Goal: Transaction & Acquisition: Subscribe to service/newsletter

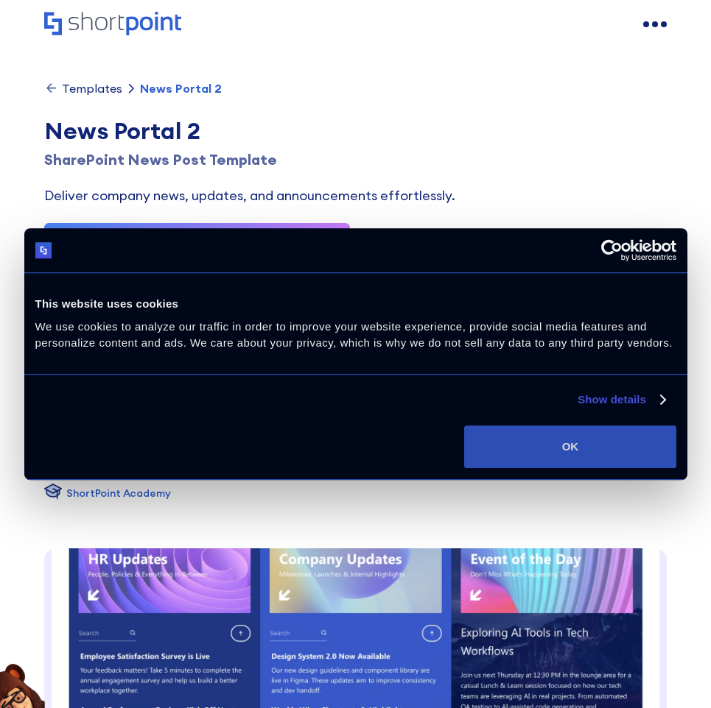
click at [546, 451] on button "OK" at bounding box center [569, 447] width 211 height 43
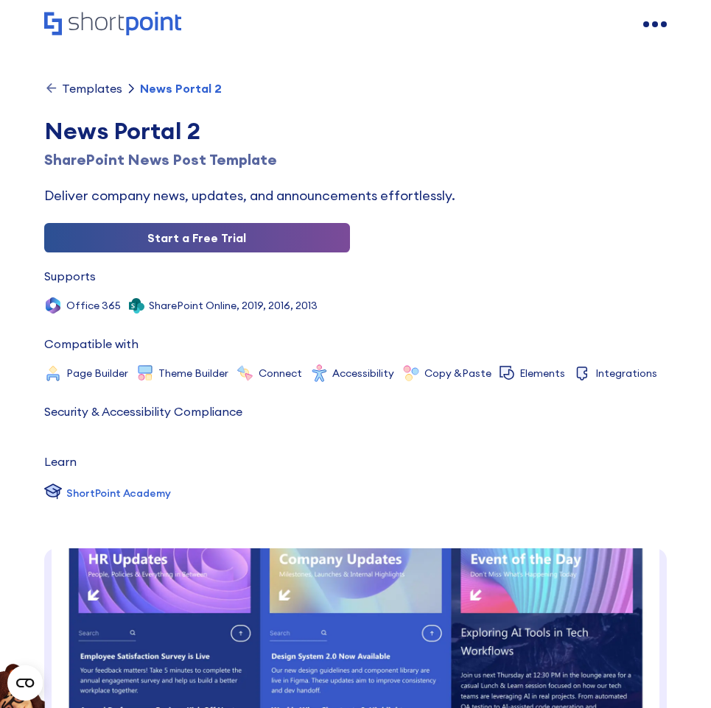
click at [261, 247] on link "Start a Free Trial" at bounding box center [196, 237] width 305 height 29
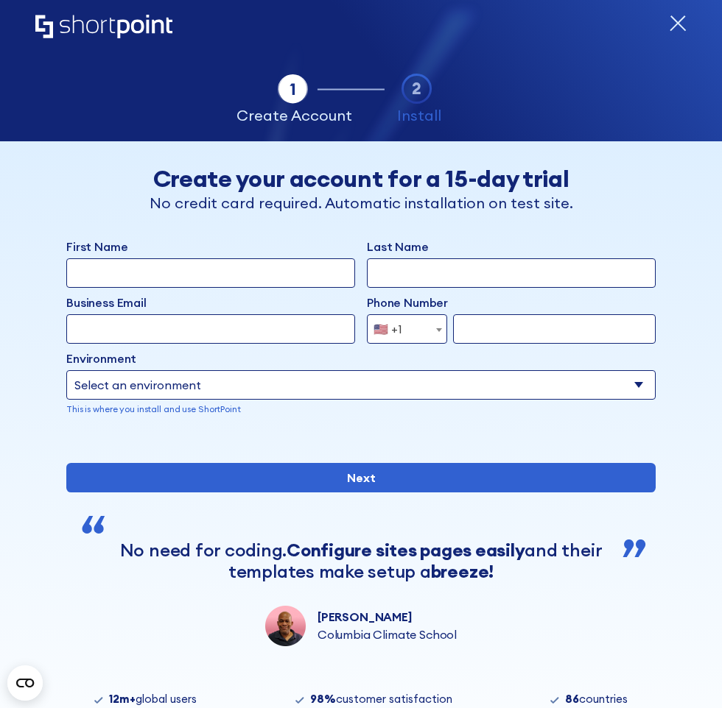
click at [200, 370] on div "Environment Select an environment Microsoft 365 SharePoint Online SharePoint Su…" at bounding box center [360, 383] width 589 height 66
click at [208, 389] on select "Select an environment Microsoft 365 SharePoint Online SharePoint Subscription E…" at bounding box center [360, 384] width 589 height 29
click at [222, 391] on select "Select an environment Microsoft 365 SharePoint Online SharePoint Subscription E…" at bounding box center [360, 384] width 589 height 29
select select "SharePoint 2019 (On-Premise)"
click at [66, 370] on select "Select an environment Microsoft 365 SharePoint Online SharePoint Subscription E…" at bounding box center [360, 384] width 589 height 29
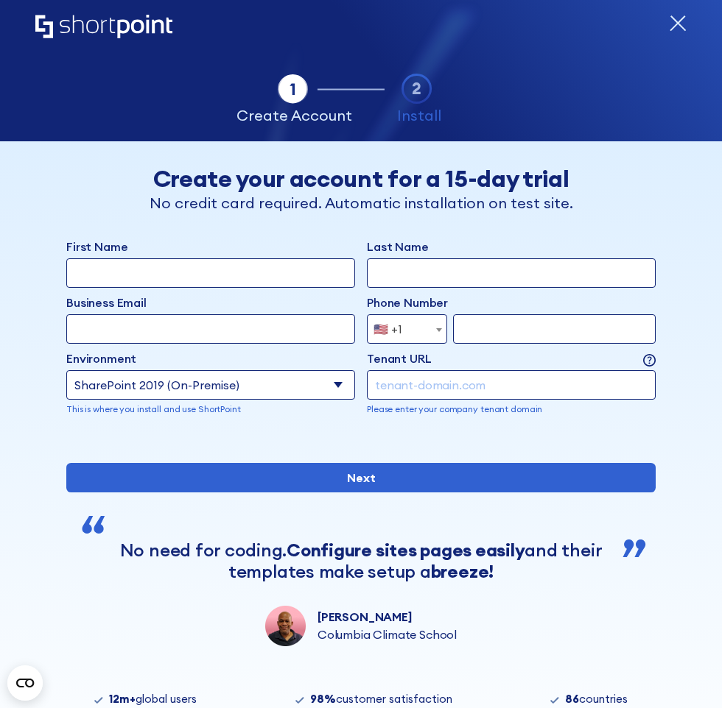
click at [423, 391] on input "form" at bounding box center [511, 384] width 289 height 29
drag, startPoint x: 470, startPoint y: 379, endPoint x: 218, endPoint y: 345, distance: 254.8
click at [218, 345] on div "First Name Last Name Business Email Invalid Email Address Phone Number Afghanis…" at bounding box center [360, 339] width 589 height 202
paste input "ShortPoint’s Page Builder and Theme Builder tools"
type input "tebis0.sharepoint.com"
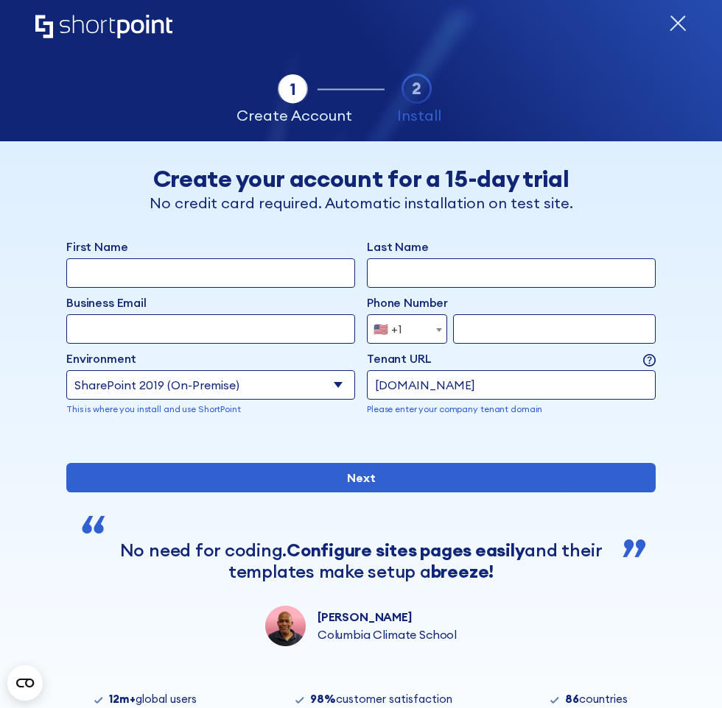
click at [190, 268] on input "First Name" at bounding box center [210, 272] width 289 height 29
type input "chakradhar"
type input "penuballi"
type input "chakradhar.penuballi@tebis.com"
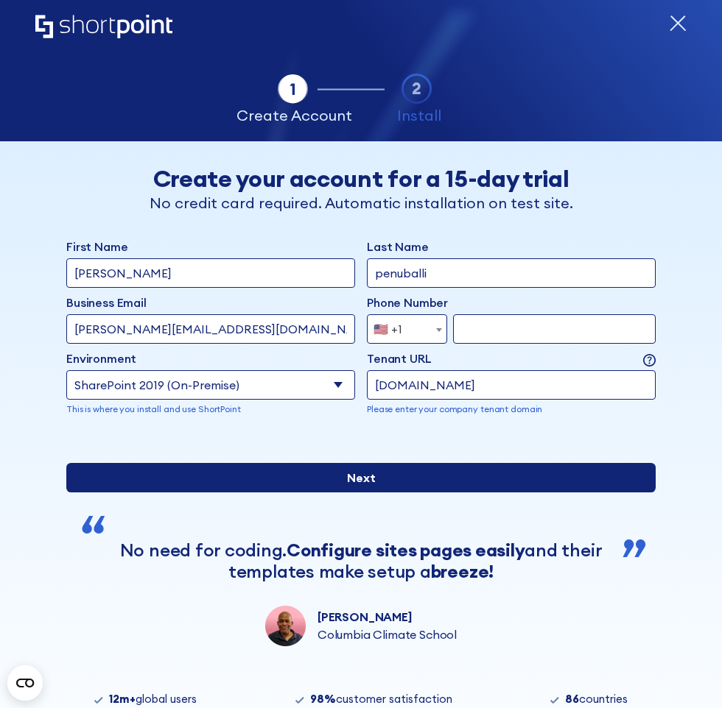
click at [359, 493] on input "Next" at bounding box center [360, 477] width 589 height 29
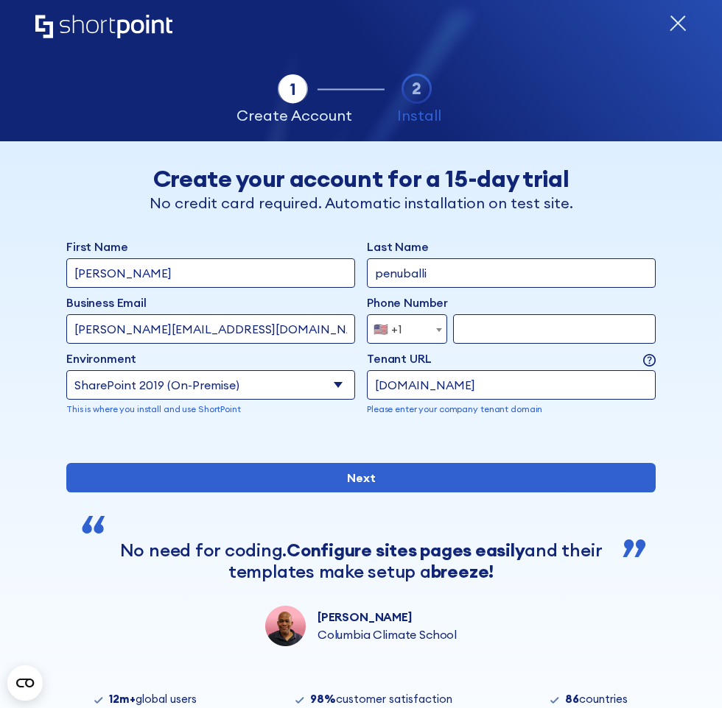
click at [422, 328] on span "🇺🇸 +1" at bounding box center [407, 328] width 80 height 29
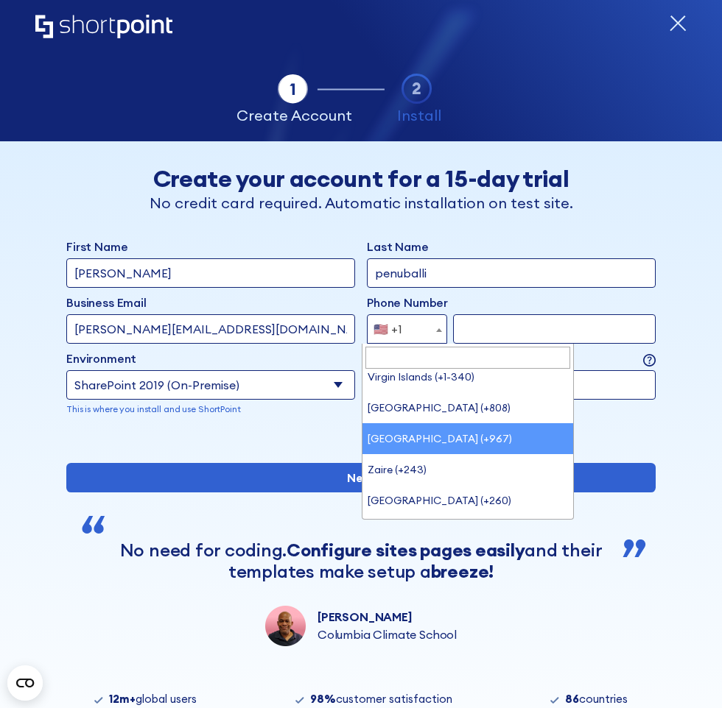
scroll to position [7171, 0]
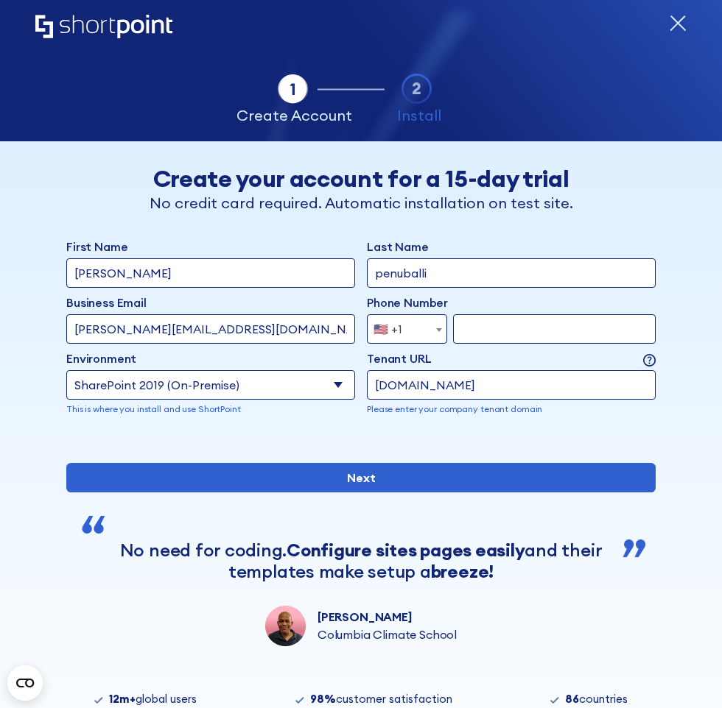
click at [646, 431] on div "First Name chakradhar Last Name penuballi Business Email Invalid Email Address …" at bounding box center [360, 339] width 589 height 202
drag, startPoint x: 361, startPoint y: 395, endPoint x: 341, endPoint y: 395, distance: 19.9
click at [350, 395] on div "Environment Select an environment Microsoft 365 SharePoint Online SharePoint Su…" at bounding box center [360, 383] width 589 height 66
click at [330, 389] on select "Select an environment Microsoft 365 SharePoint Online SharePoint Subscription E…" at bounding box center [210, 384] width 289 height 29
drag, startPoint x: 526, startPoint y: 395, endPoint x: 371, endPoint y: 379, distance: 155.5
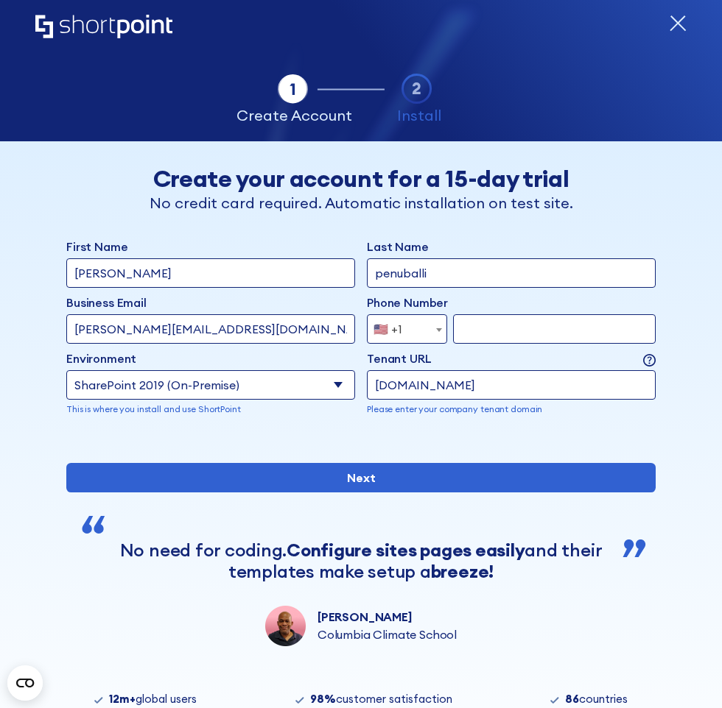
click at [371, 379] on input "tebis0.sharepoint.com" at bounding box center [511, 384] width 289 height 29
click at [220, 388] on select "Select an environment Microsoft 365 SharePoint Online SharePoint Subscription E…" at bounding box center [210, 384] width 289 height 29
select select "SharePoint Online"
click at [66, 370] on select "Select an environment Microsoft 365 SharePoint Online SharePoint Subscription E…" at bounding box center [210, 384] width 289 height 29
drag, startPoint x: 259, startPoint y: 327, endPoint x: 38, endPoint y: 311, distance: 221.4
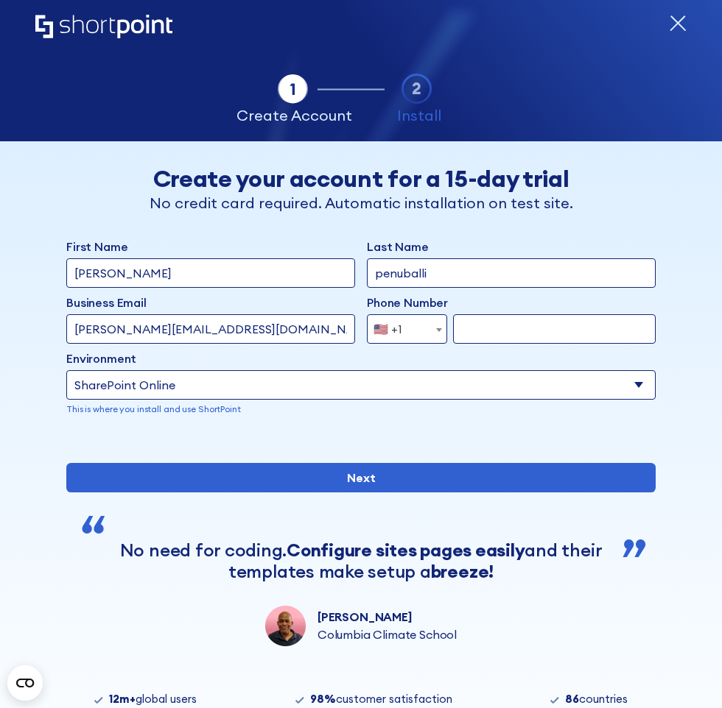
click at [38, 311] on div "Tab 1 Tab 2 Tab 3 Tab 4 Tell us more about you New customer Existing customer B…" at bounding box center [361, 486] width 722 height 691
type input "chakry@mantodeatech.com"
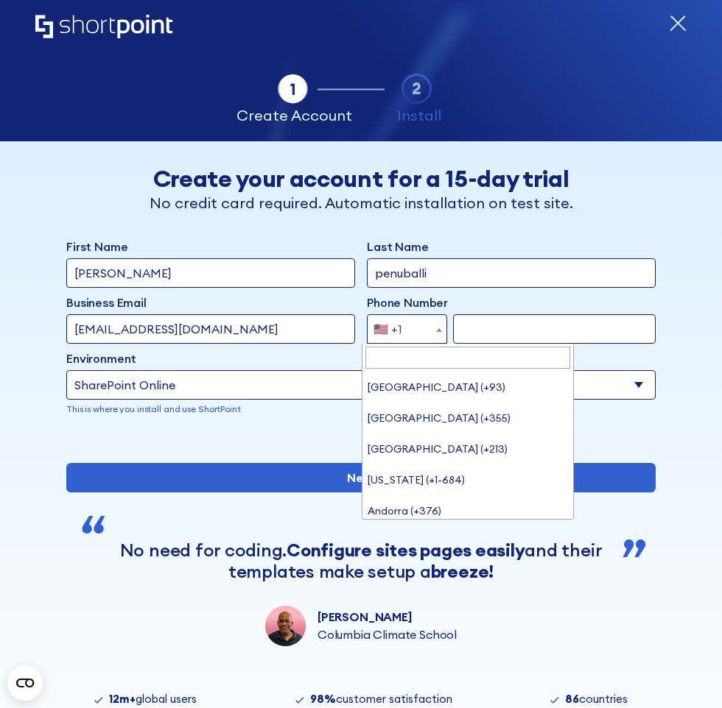
click at [432, 321] on span "form" at bounding box center [438, 329] width 15 height 29
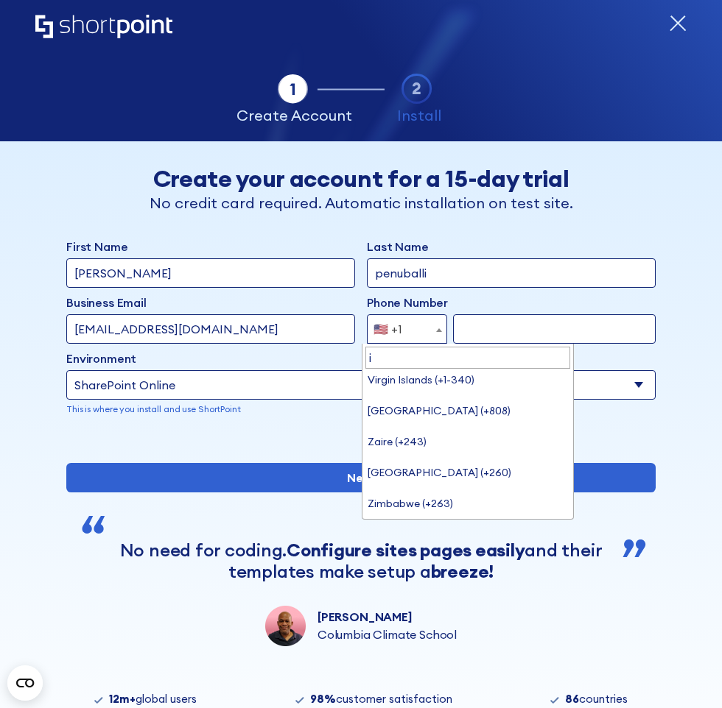
scroll to position [0, 0]
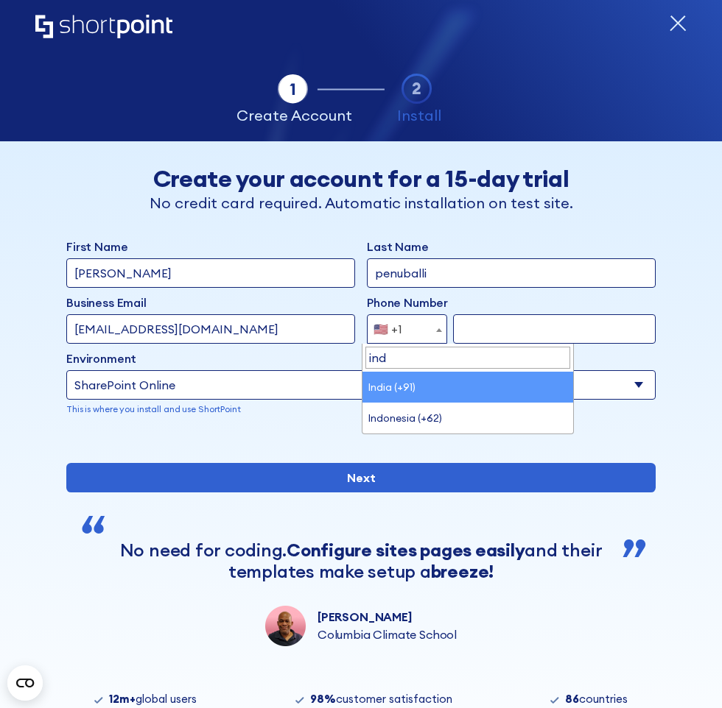
type input "ind"
select select "+91"
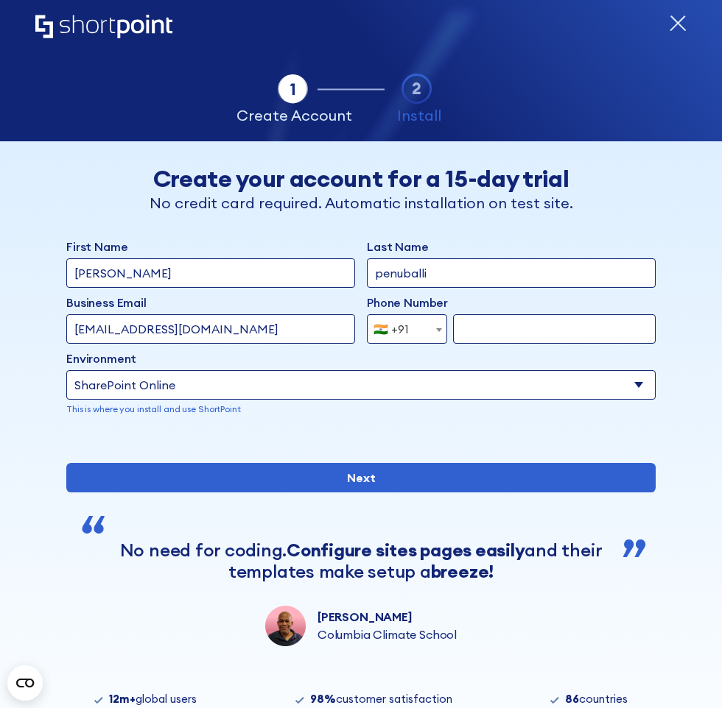
click at [490, 329] on input "form" at bounding box center [554, 328] width 202 height 29
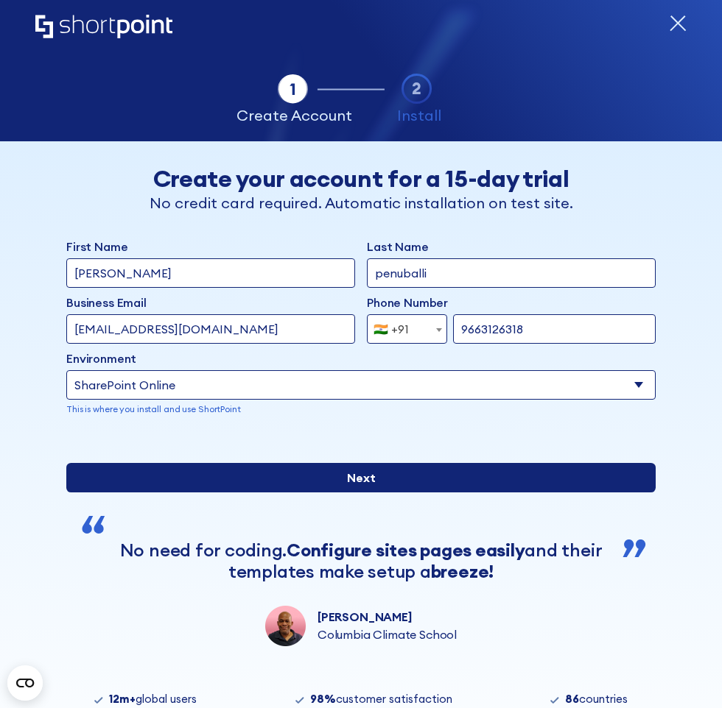
type input "9663126318"
click at [374, 493] on input "Next" at bounding box center [360, 477] width 589 height 29
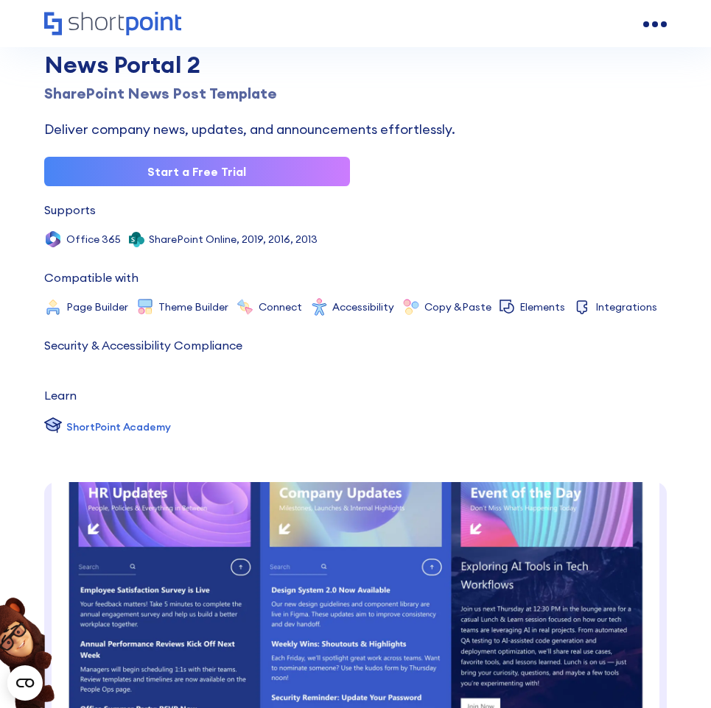
scroll to position [74, 0]
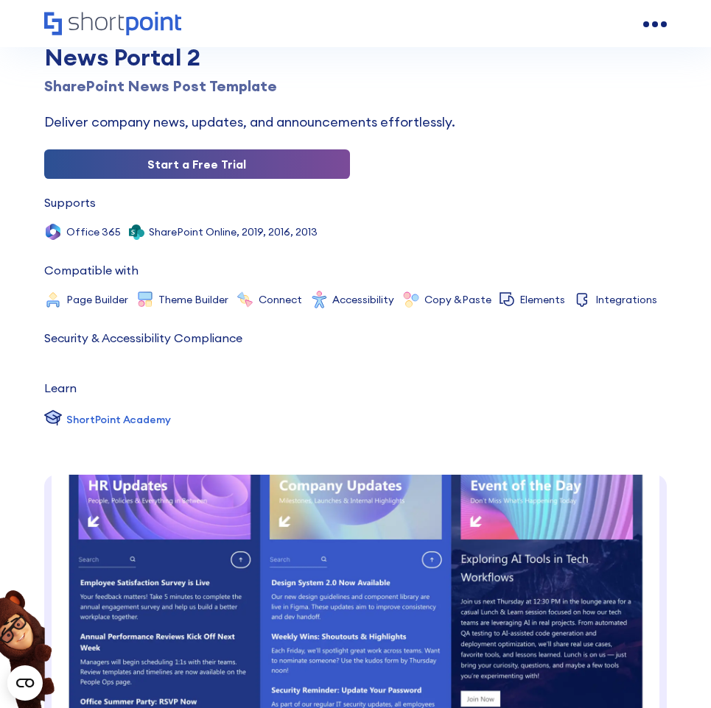
click at [222, 169] on link "Start a Free Trial" at bounding box center [196, 163] width 305 height 29
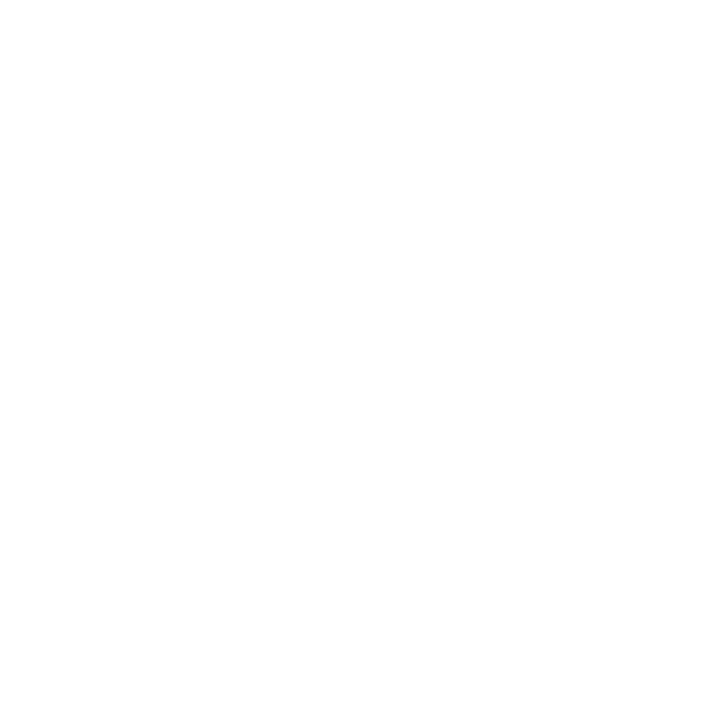
select select "+91"
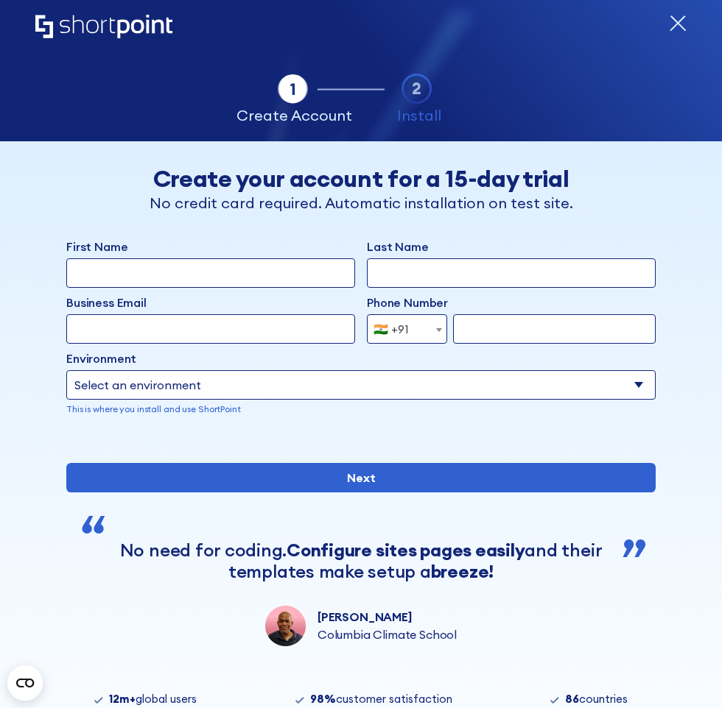
click at [170, 382] on select "Select an environment Microsoft 365 SharePoint Online SharePoint Subscription E…" at bounding box center [360, 384] width 589 height 29
select select "Microsoft 365"
click at [66, 370] on select "Select an environment Microsoft 365 SharePoint Online SharePoint Subscription E…" at bounding box center [360, 384] width 589 height 29
click at [244, 270] on input "First Name" at bounding box center [210, 272] width 289 height 29
type input "chakradhar"
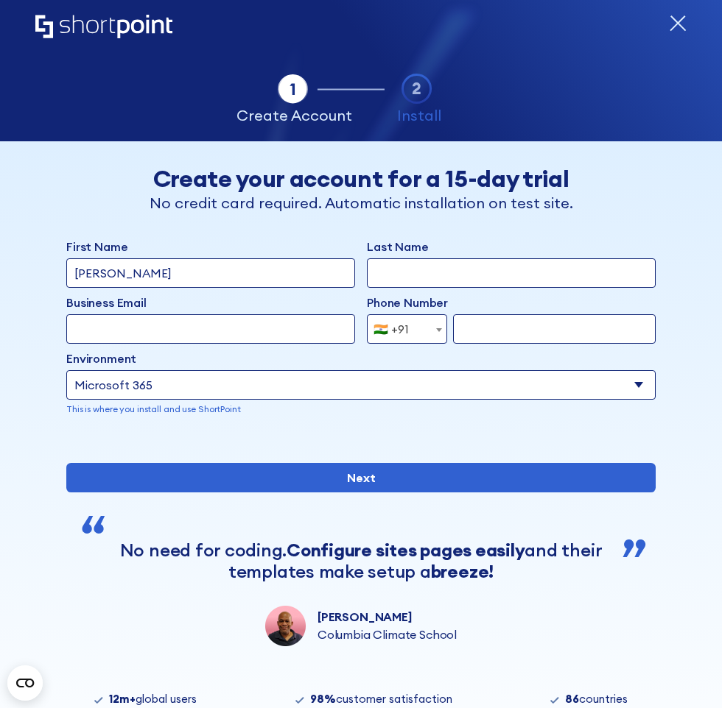
type input "penuballi"
type input "chakradhar.penuballi@tebis.com"
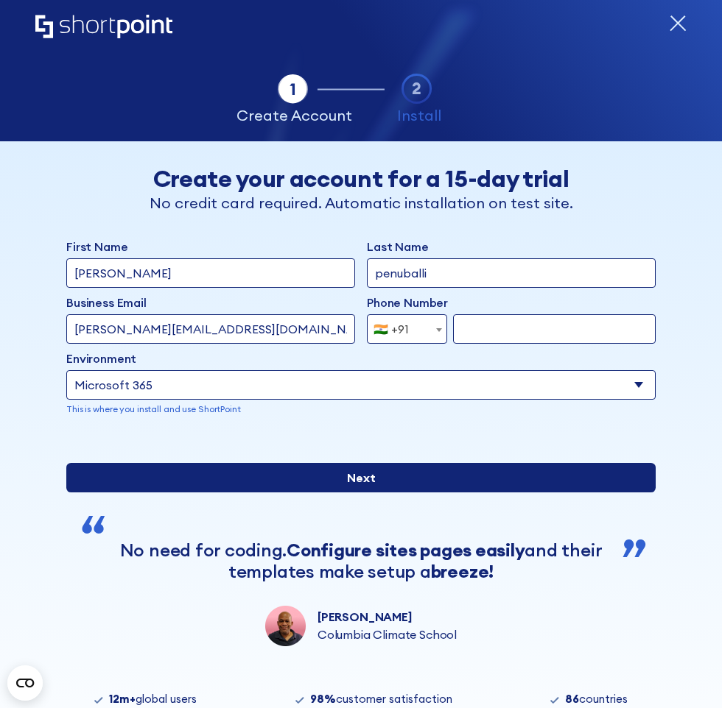
click at [269, 493] on input "Next" at bounding box center [360, 477] width 589 height 29
click at [301, 493] on input "Next" at bounding box center [360, 477] width 589 height 29
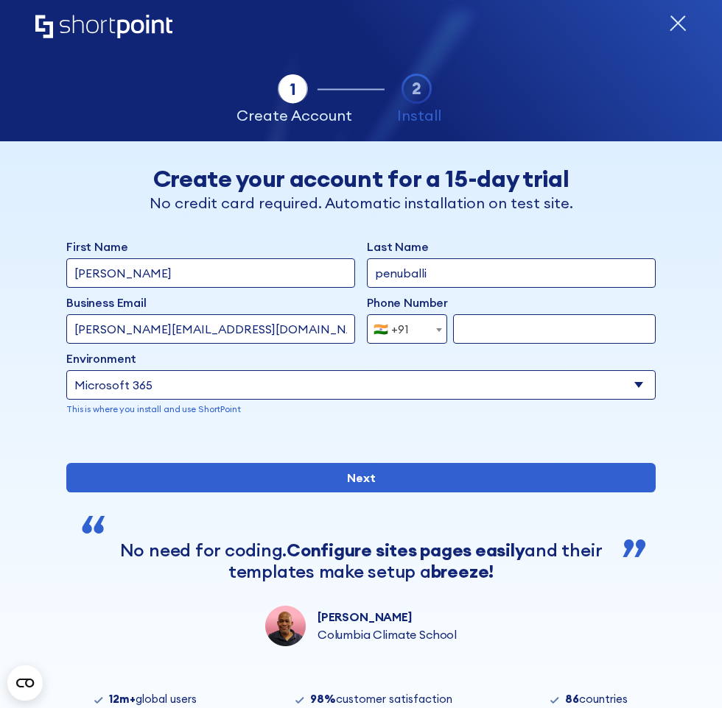
click at [512, 322] on input "form" at bounding box center [554, 328] width 202 height 29
type input "9663126318"
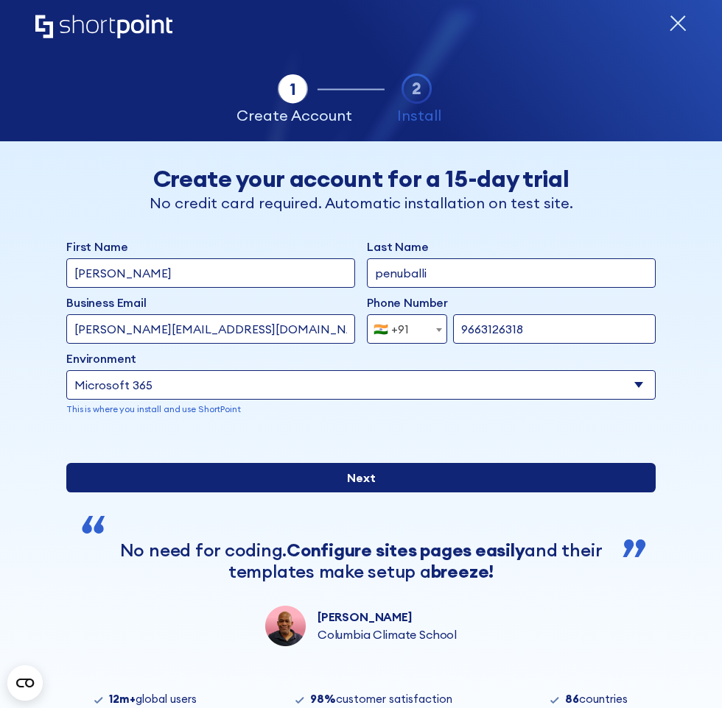
click at [389, 493] on input "Next" at bounding box center [360, 477] width 589 height 29
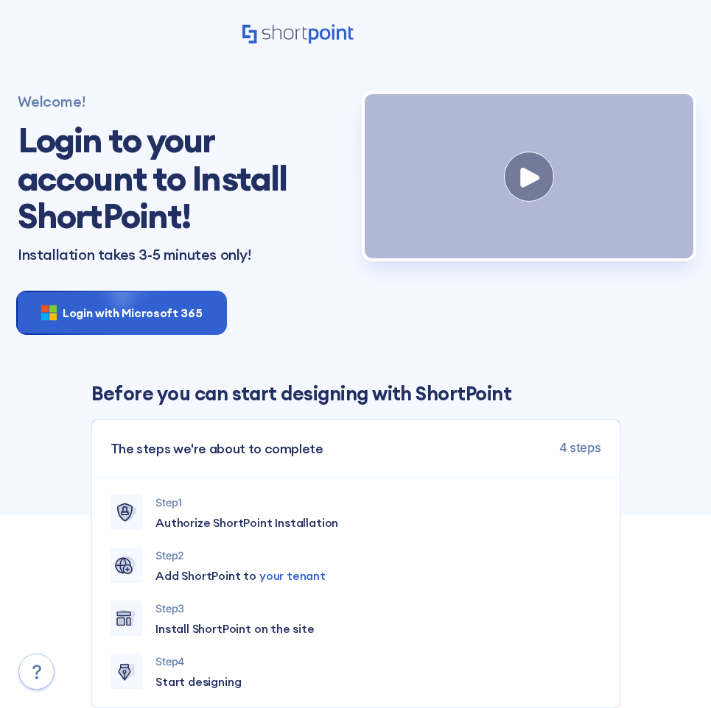
click at [32, 459] on section "Welcome! Login to your account to Install ShortPoint! Installation takes 3-5 mi…" at bounding box center [355, 401] width 711 height 685
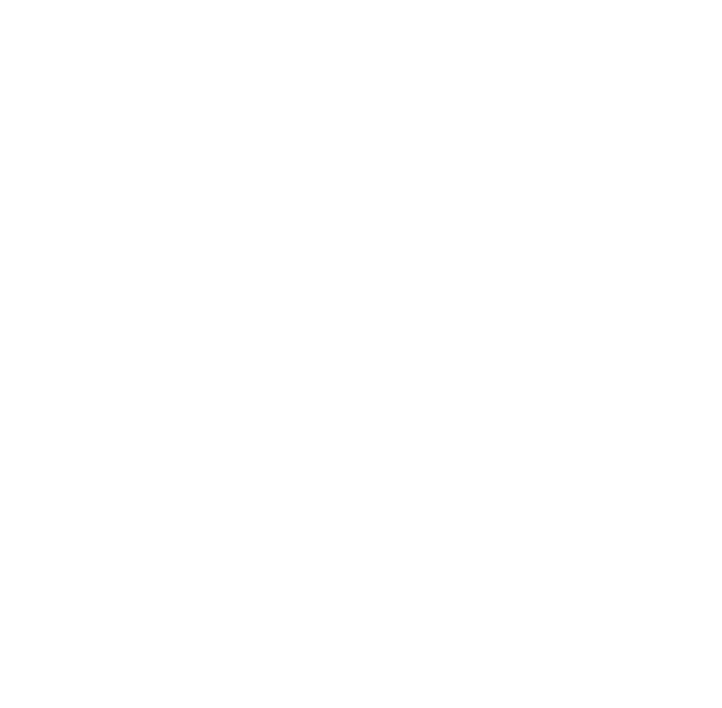
select select "+91"
select select "Microsoft 365"
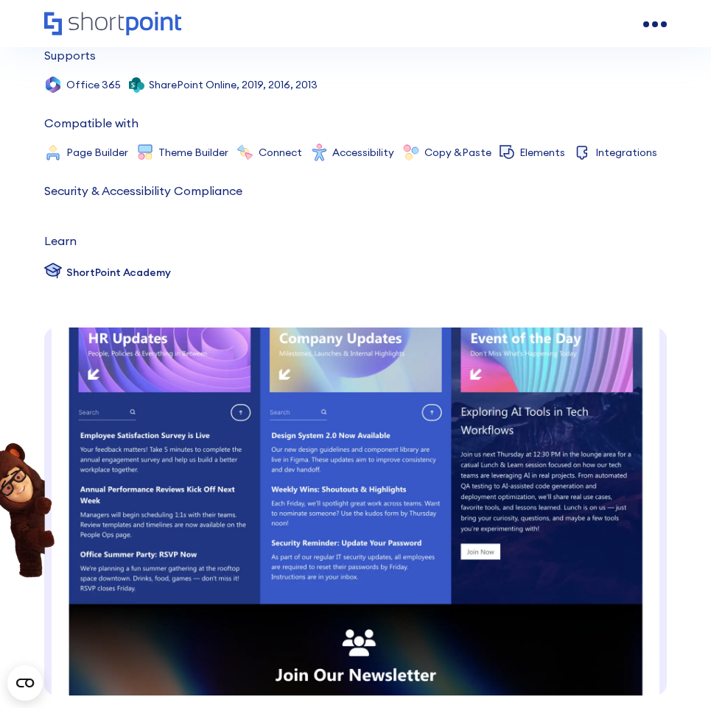
click at [142, 270] on div "ShortPoint Academy" at bounding box center [118, 272] width 104 height 15
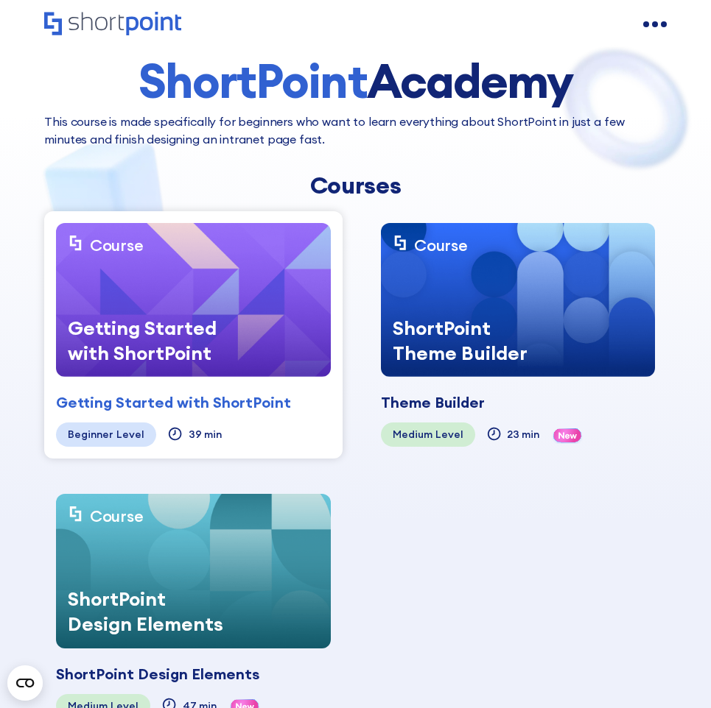
scroll to position [147, 0]
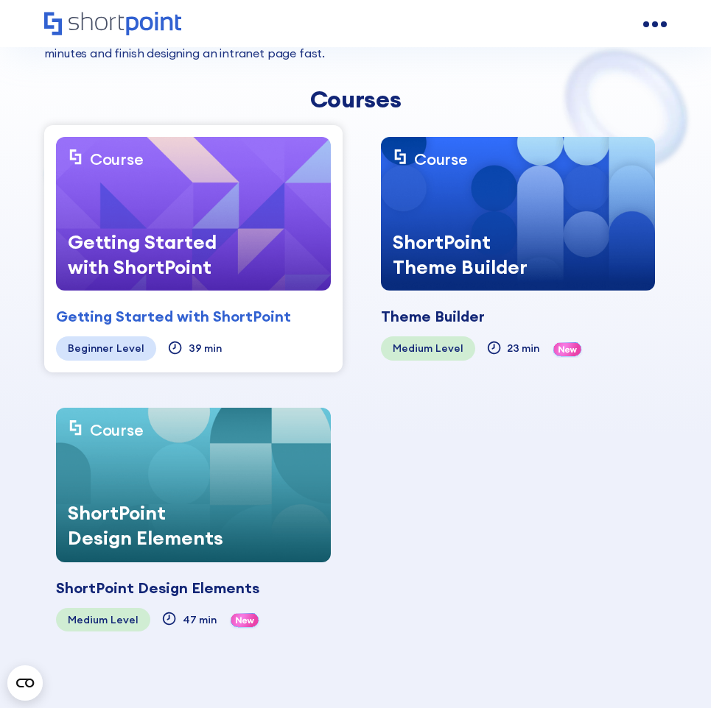
click at [498, 200] on img at bounding box center [518, 214] width 274 height 155
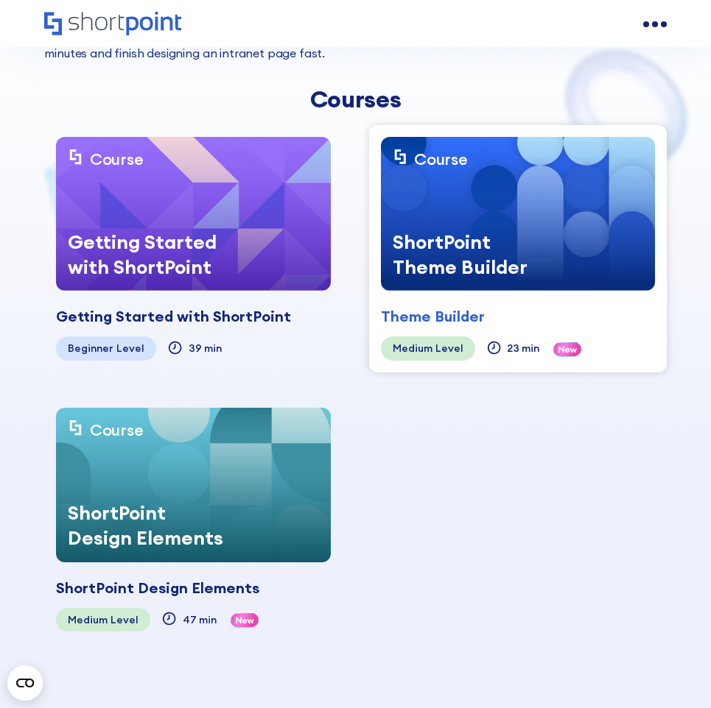
click at [460, 270] on div "ShortPoint Theme Builder" at bounding box center [474, 255] width 186 height 74
click at [448, 227] on div "ShortPoint Theme Builder" at bounding box center [474, 255] width 186 height 74
click at [487, 233] on div "ShortPoint Theme Builder" at bounding box center [474, 255] width 186 height 74
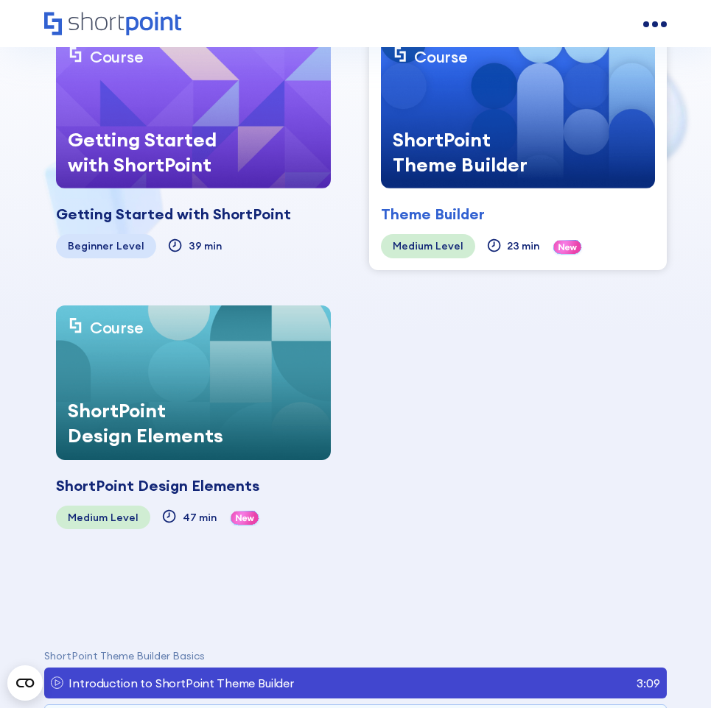
scroll to position [295, 0]
